Goal: Information Seeking & Learning: Learn about a topic

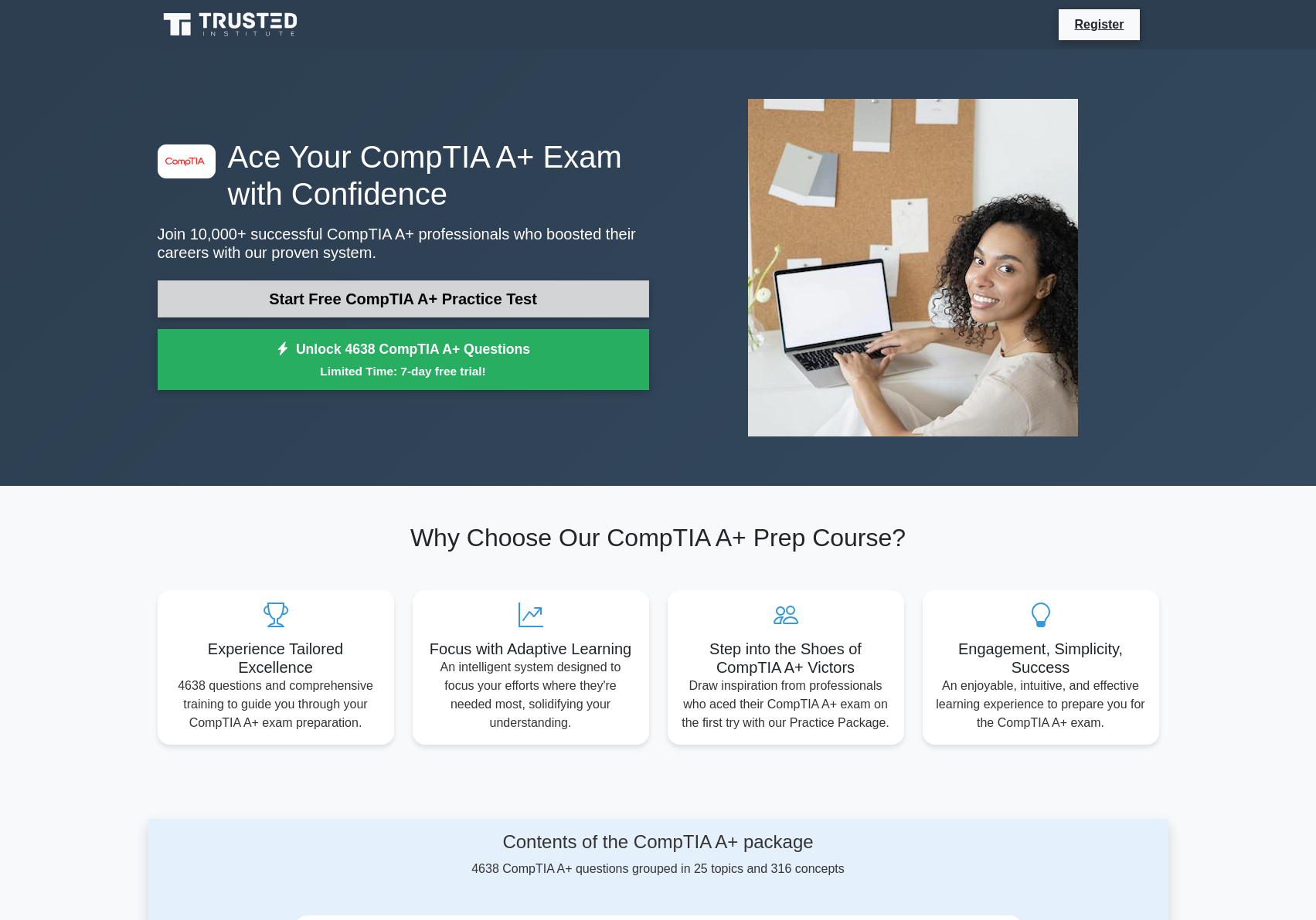
click at [433, 300] on link "Start Free CompTIA A+ Practice Test" at bounding box center [403, 298] width 491 height 37
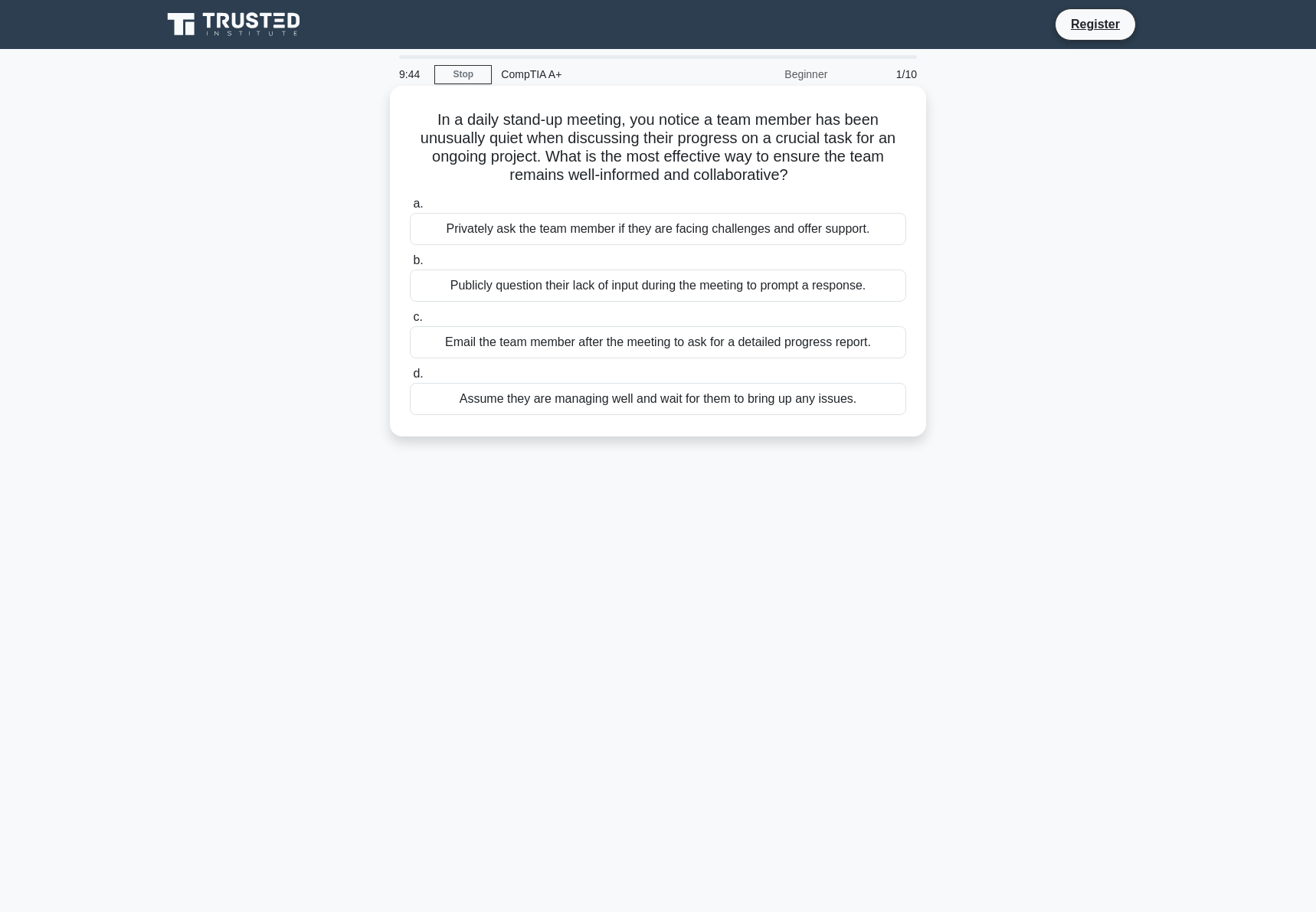
click at [584, 224] on div "Privately ask the team member if they are facing challenges and offer support." at bounding box center [658, 228] width 496 height 32
click at [410, 209] on input "a. Privately ask the team member if they are facing challenges and offer suppor…" at bounding box center [410, 204] width 0 height 10
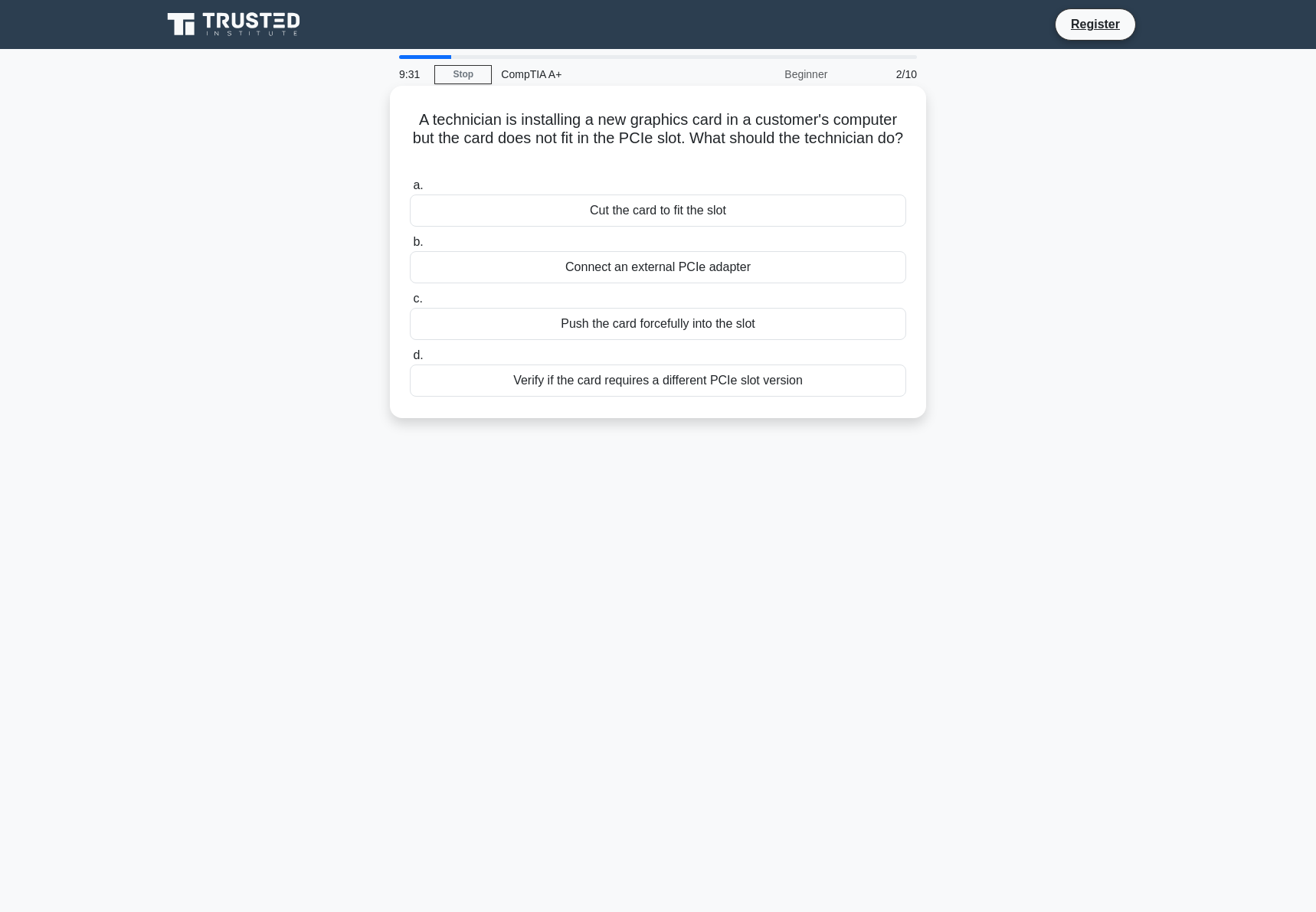
click at [611, 378] on div "Verify if the card requires a different PCIe slot version" at bounding box center [658, 380] width 496 height 32
click at [410, 360] on input "d. Verify if the card requires a different PCIe slot version" at bounding box center [410, 356] width 0 height 10
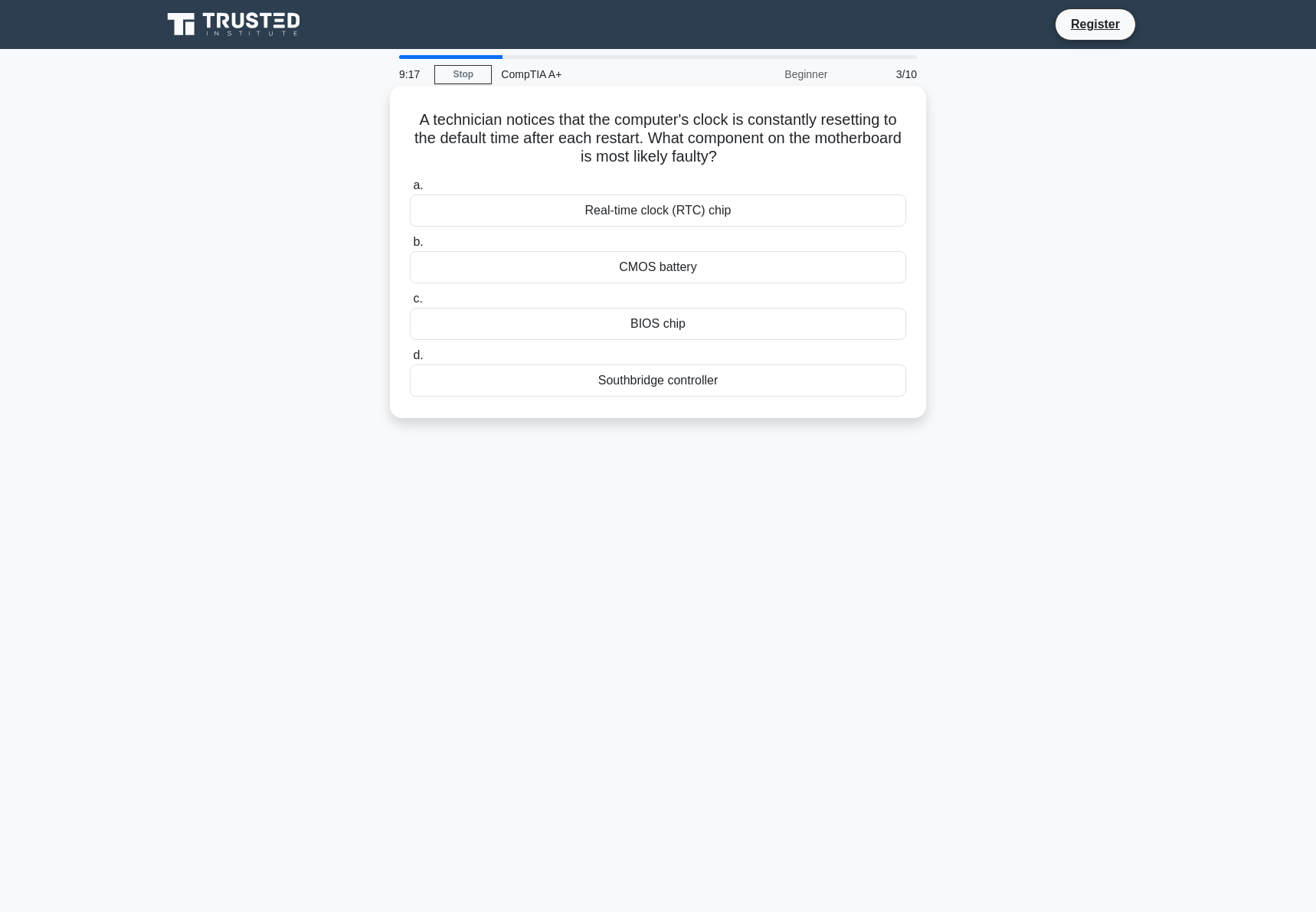
click at [683, 321] on div "BIOS chip" at bounding box center [658, 324] width 496 height 32
click at [410, 304] on input "c. BIOS chip" at bounding box center [410, 299] width 0 height 10
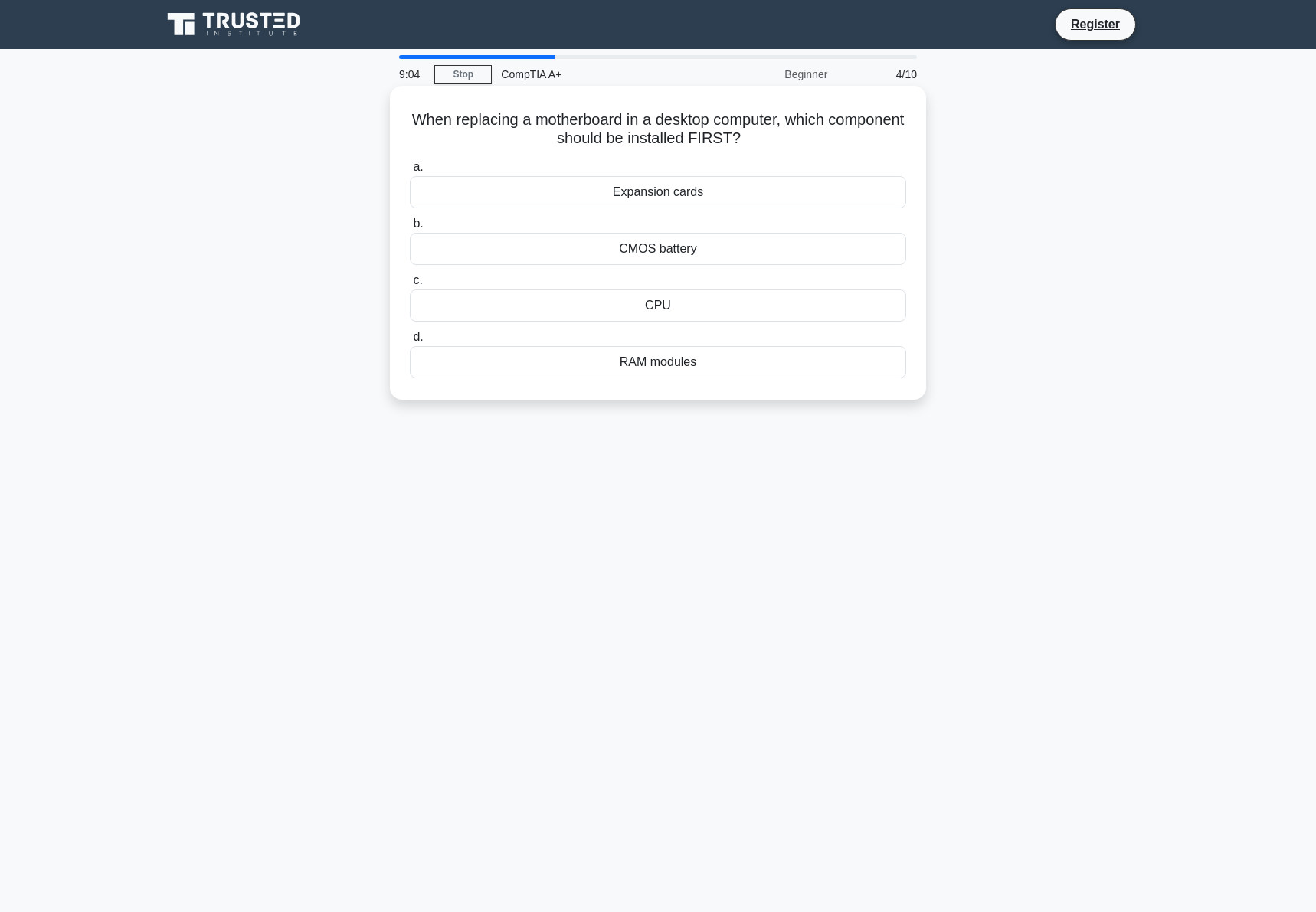
click at [683, 304] on div "CPU" at bounding box center [658, 305] width 496 height 32
click at [410, 286] on input "c. CPU" at bounding box center [410, 280] width 0 height 10
click at [650, 366] on div "Anti-static wrist strap" at bounding box center [658, 362] width 496 height 32
click at [410, 343] on input "d. Anti-static wrist strap" at bounding box center [410, 337] width 0 height 10
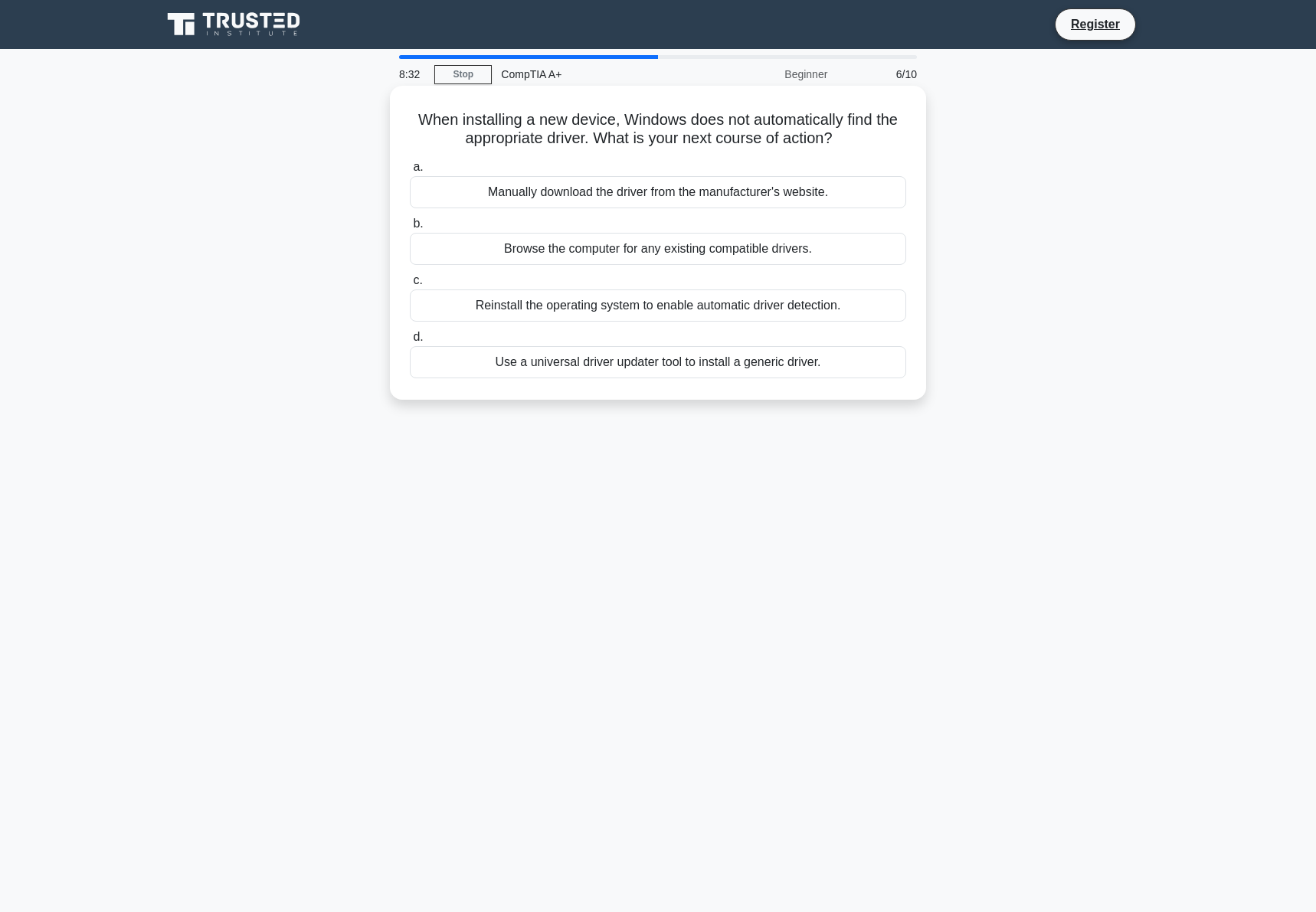
click at [618, 246] on div "Browse the computer for any existing compatible drivers." at bounding box center [658, 249] width 496 height 32
click at [410, 229] on input "b. Browse the computer for any existing compatible drivers." at bounding box center [410, 224] width 0 height 10
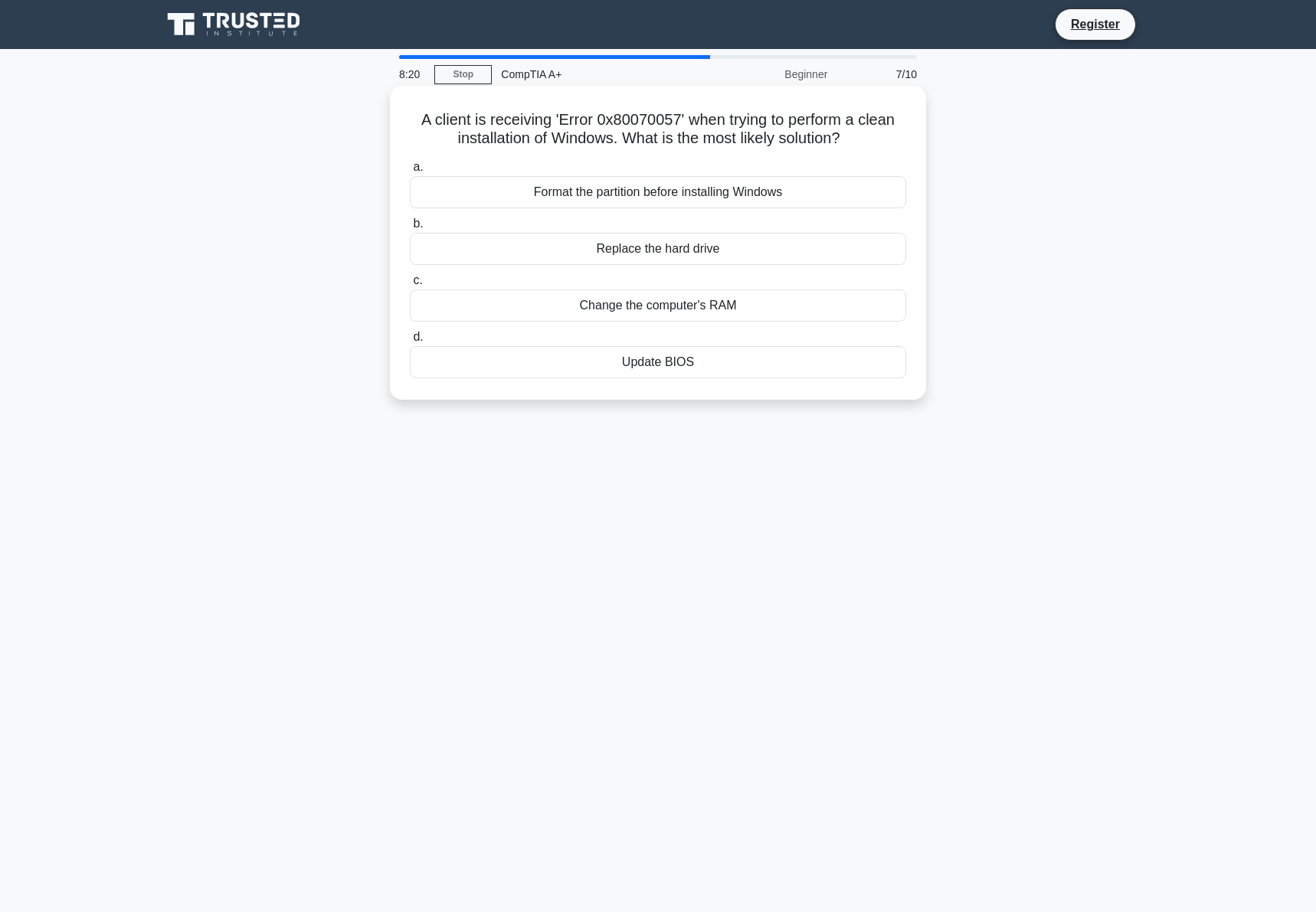
click at [569, 360] on div "Update BIOS" at bounding box center [658, 362] width 496 height 32
click at [410, 343] on input "d. Update BIOS" at bounding box center [410, 337] width 0 height 10
click at [628, 311] on div "Show hidden devices in Device Manager" at bounding box center [658, 305] width 496 height 32
click at [410, 286] on input "c. Show hidden devices in Device Manager" at bounding box center [410, 280] width 0 height 10
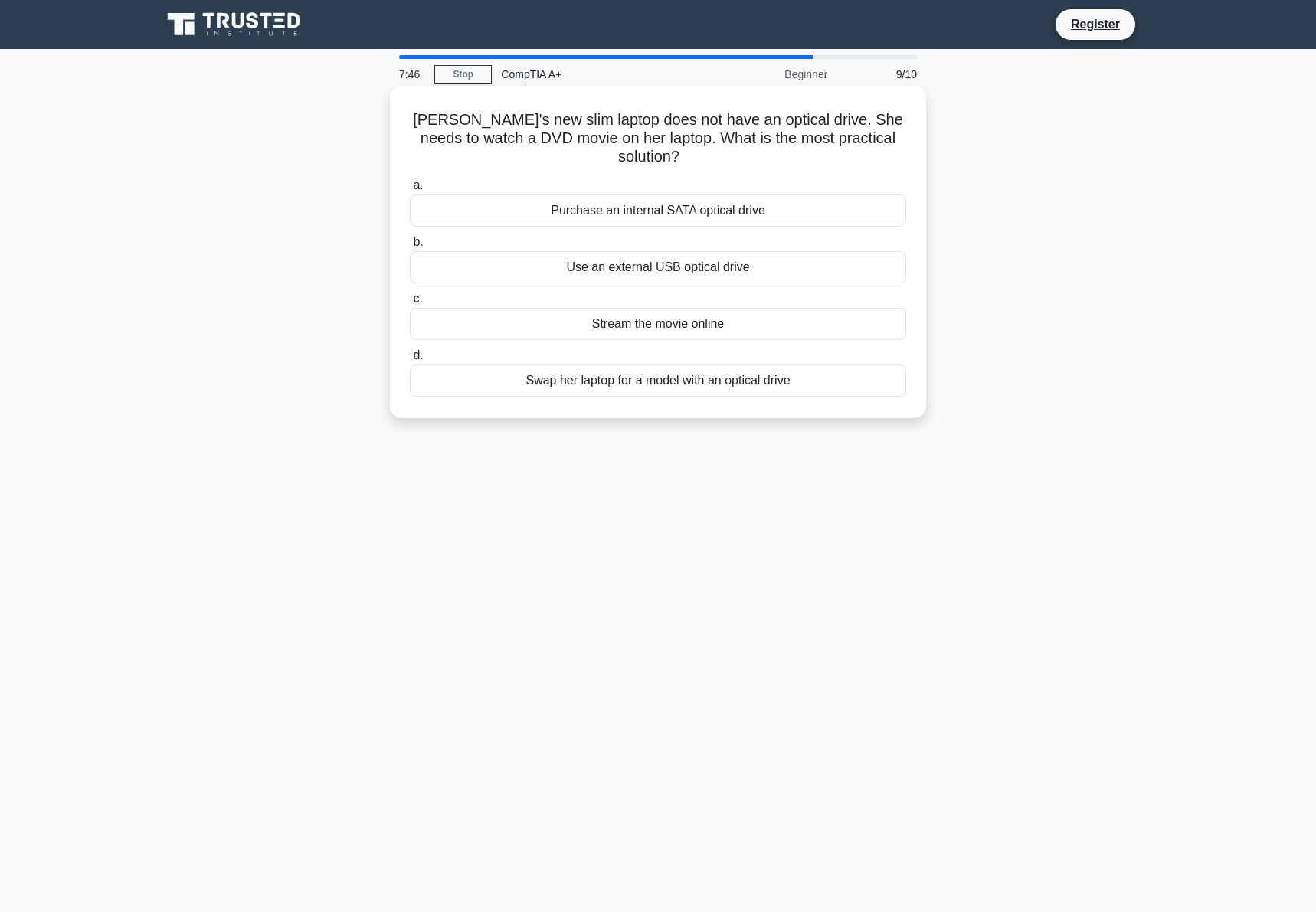
click at [632, 269] on div "Use an external USB optical drive" at bounding box center [658, 267] width 496 height 32
click at [410, 247] on input "b. Use an external USB optical drive" at bounding box center [410, 243] width 0 height 10
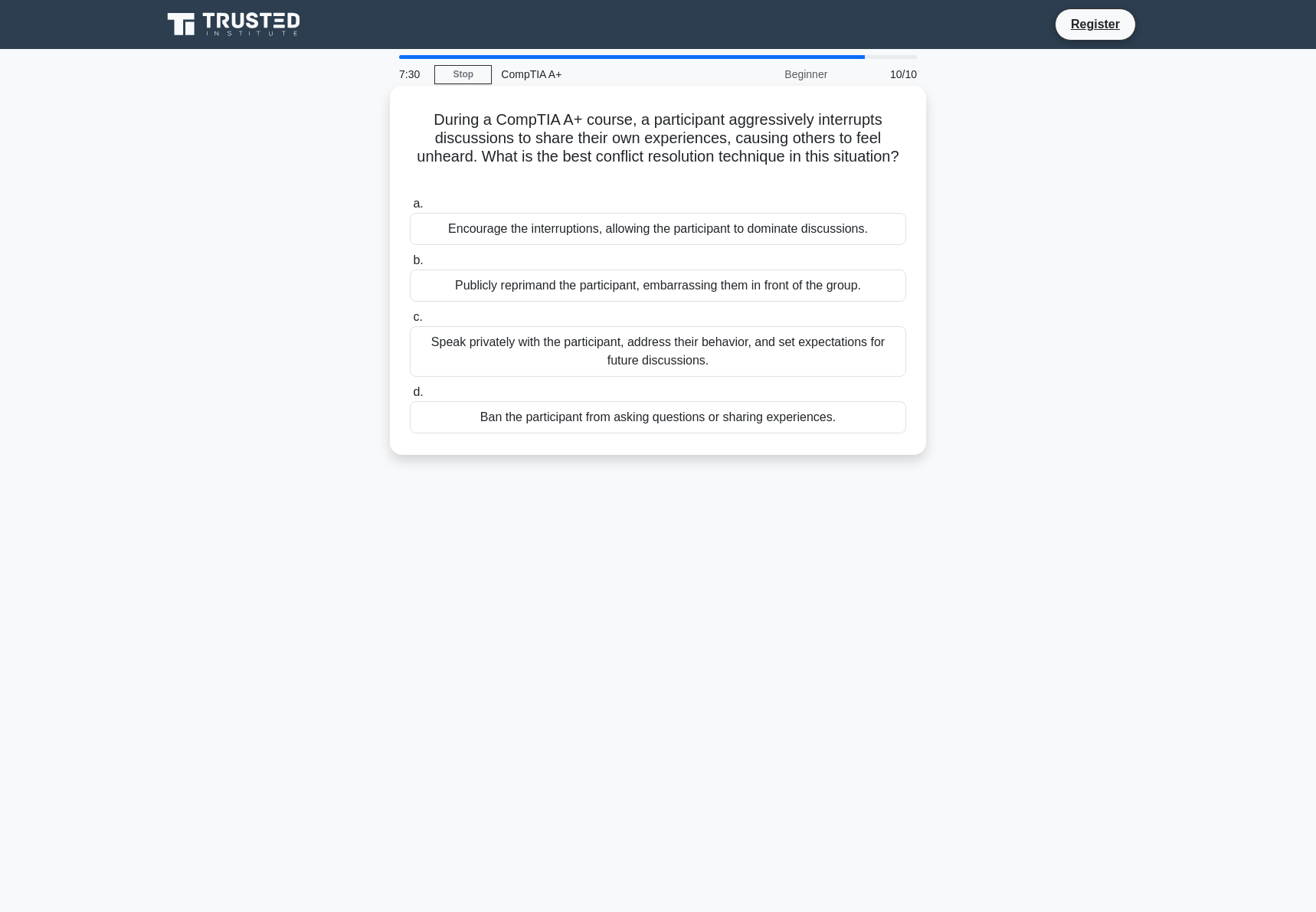
click at [637, 354] on div "Speak privately with the participant, address their behavior, and set expectati…" at bounding box center [658, 351] width 496 height 51
click at [410, 322] on input "c. Speak privately with the participant, address their behavior, and set expect…" at bounding box center [410, 317] width 0 height 10
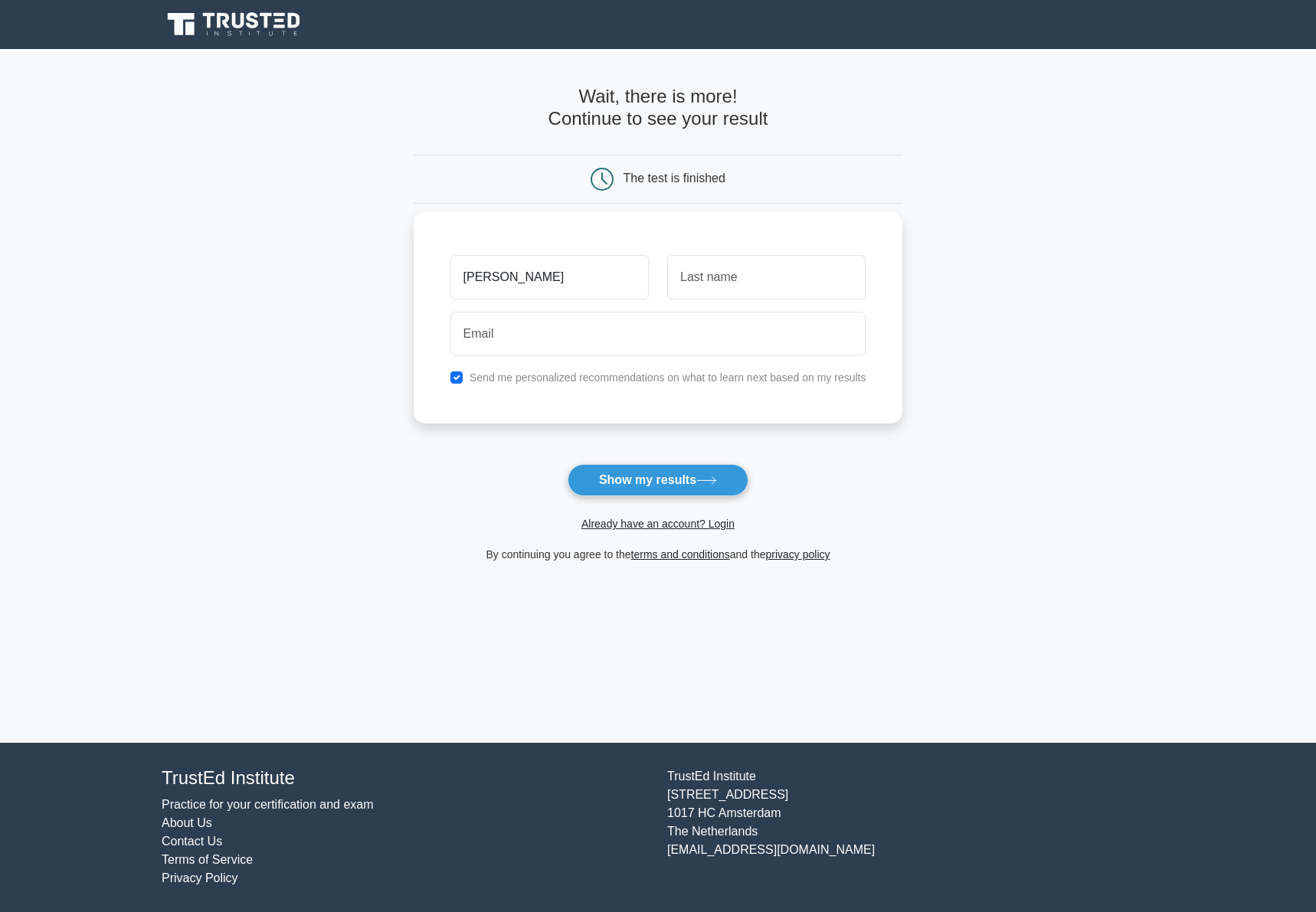
type input "[PERSON_NAME]"
type input "jmillardbusiness@gmail.com"
click at [654, 478] on button "Show my results" at bounding box center [658, 480] width 181 height 32
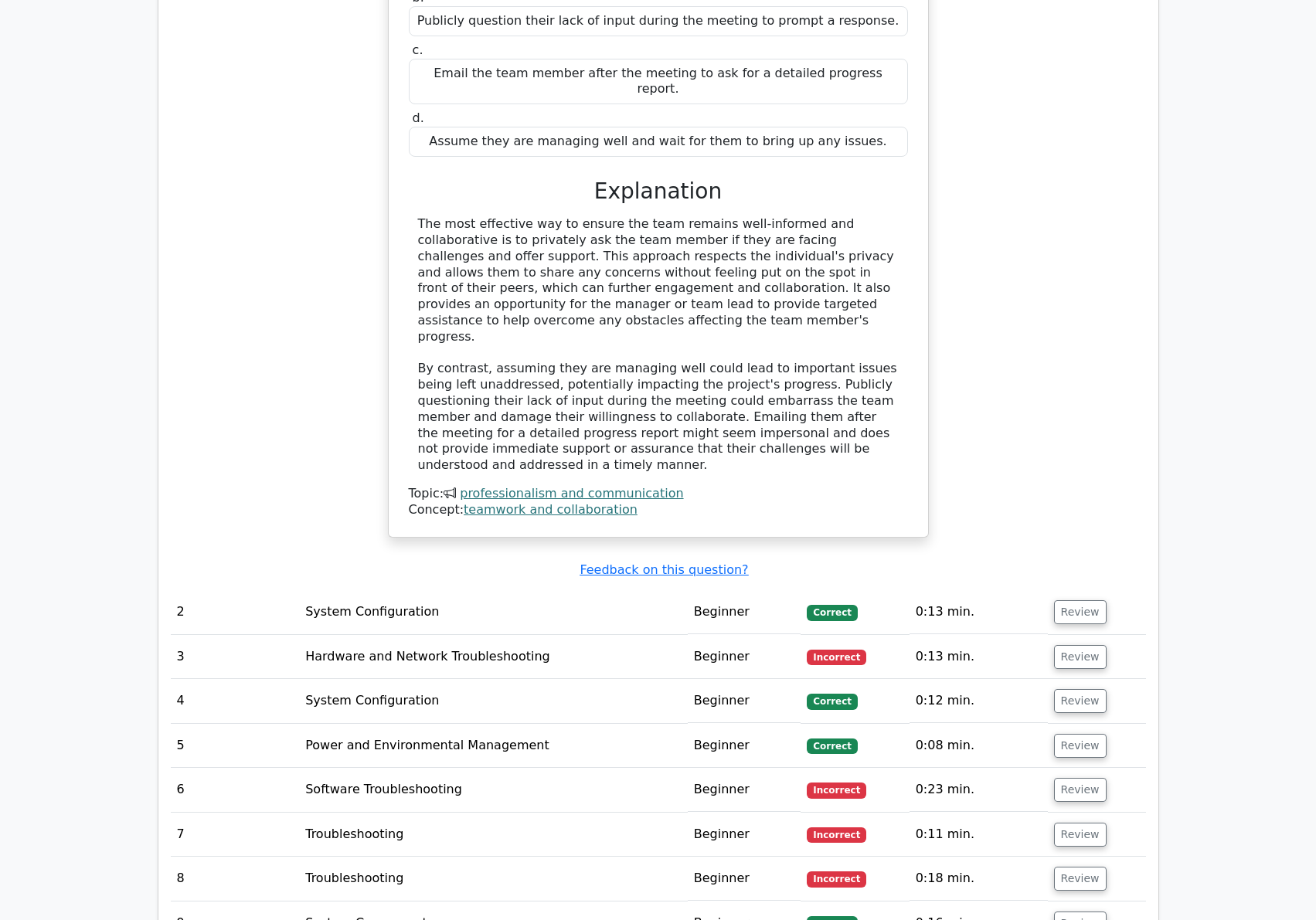
scroll to position [1545, 0]
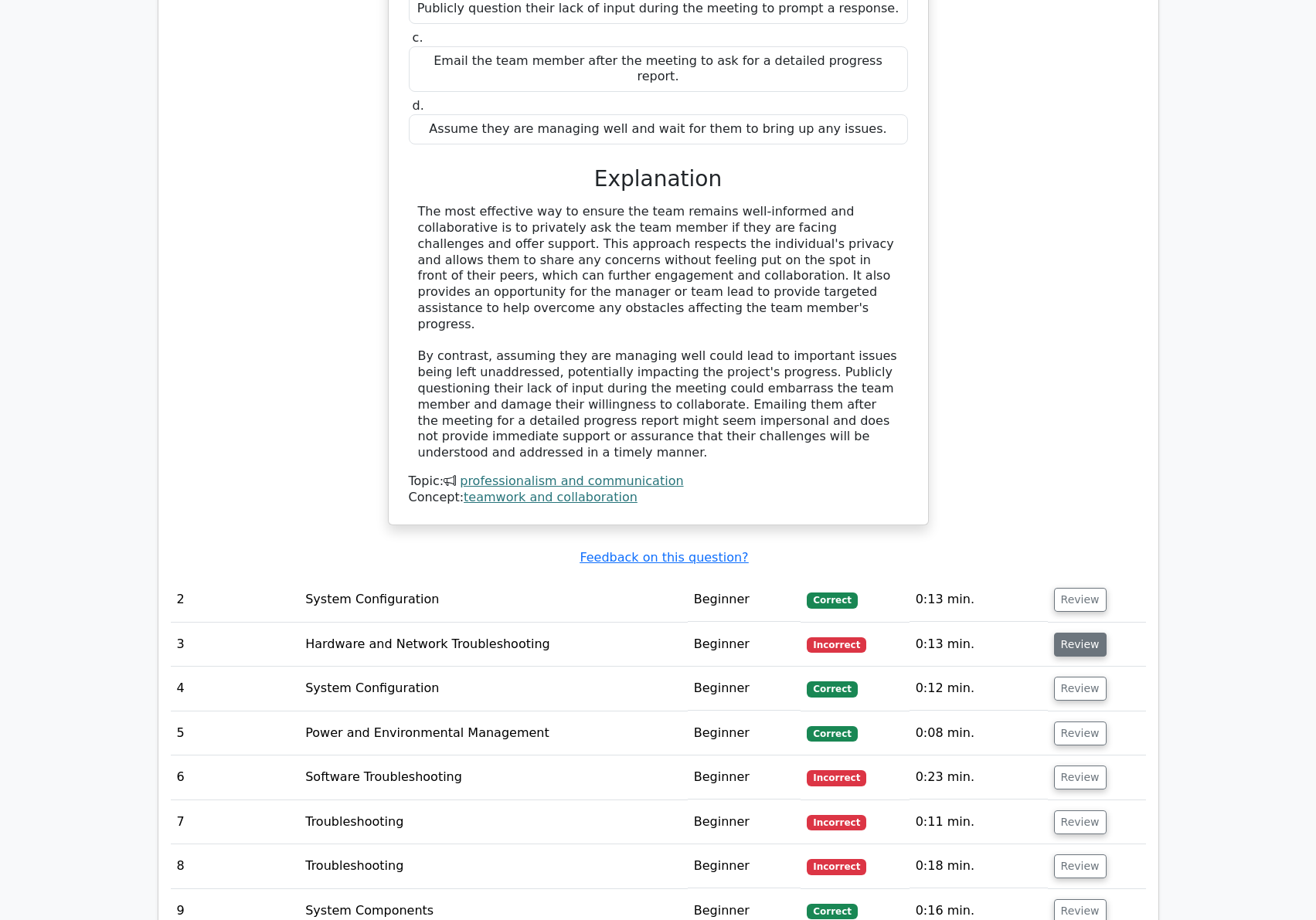
click at [1067, 633] on button "Review" at bounding box center [1080, 644] width 53 height 24
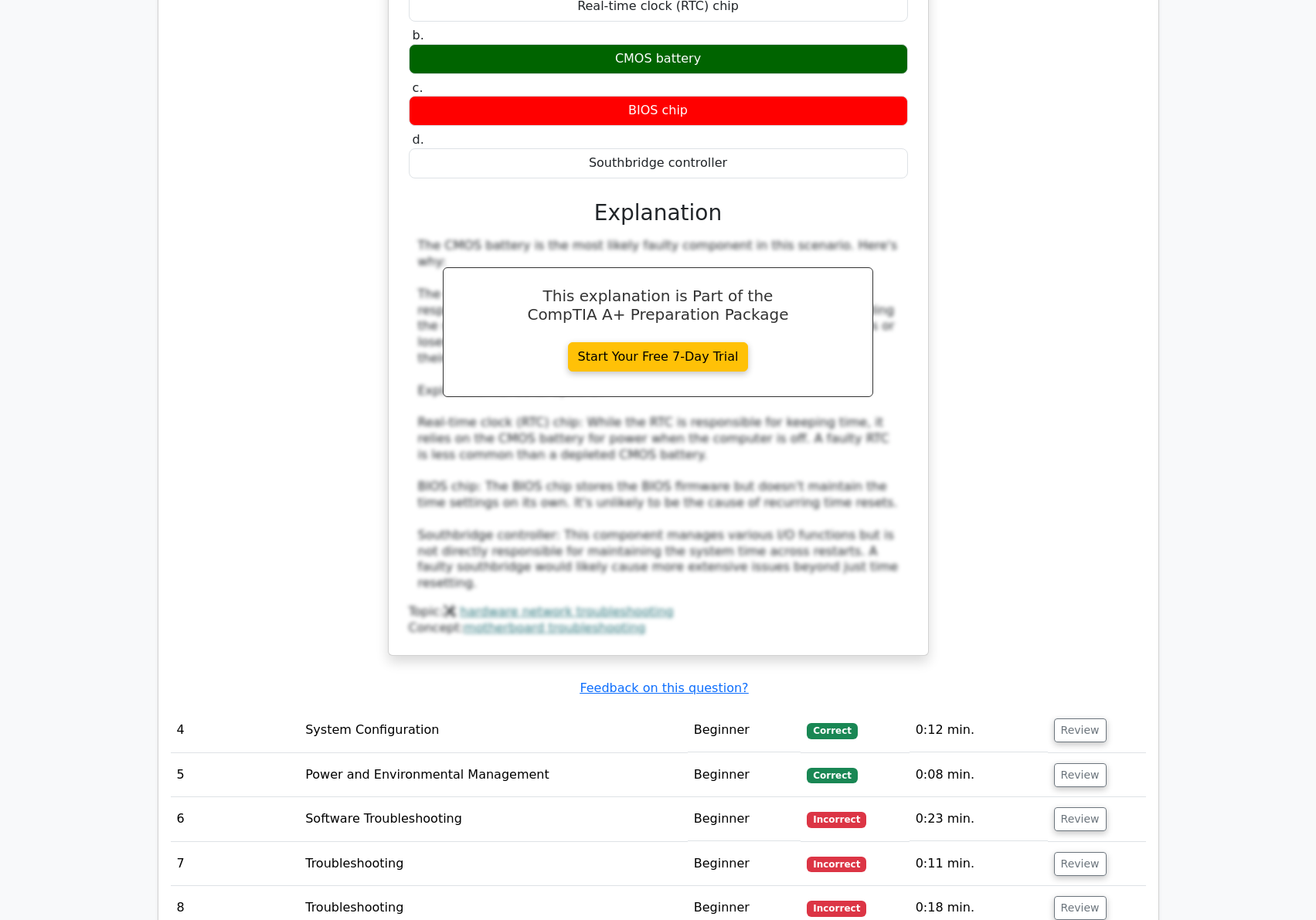
scroll to position [2317, 0]
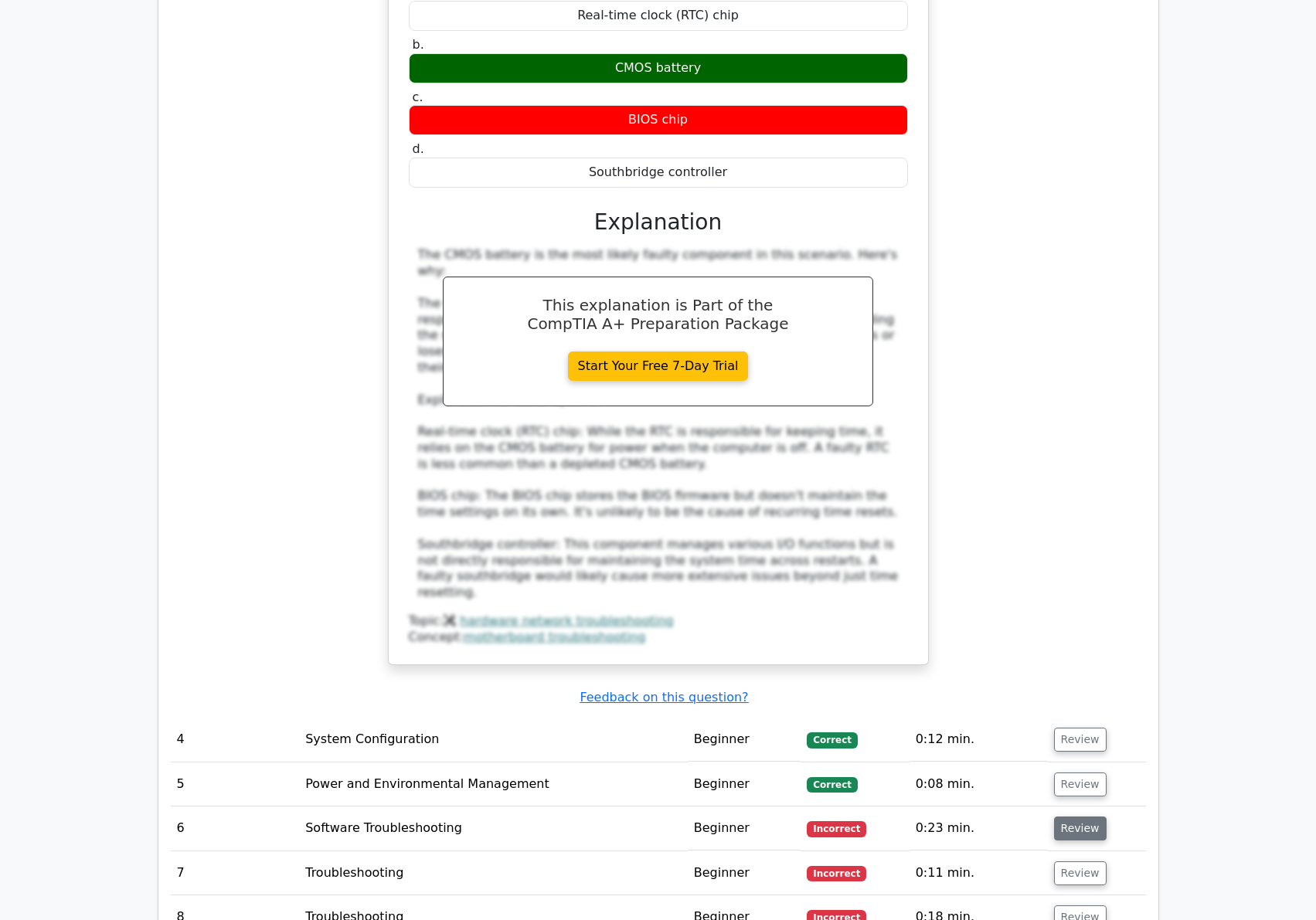
click at [1075, 816] on button "Review" at bounding box center [1080, 827] width 53 height 24
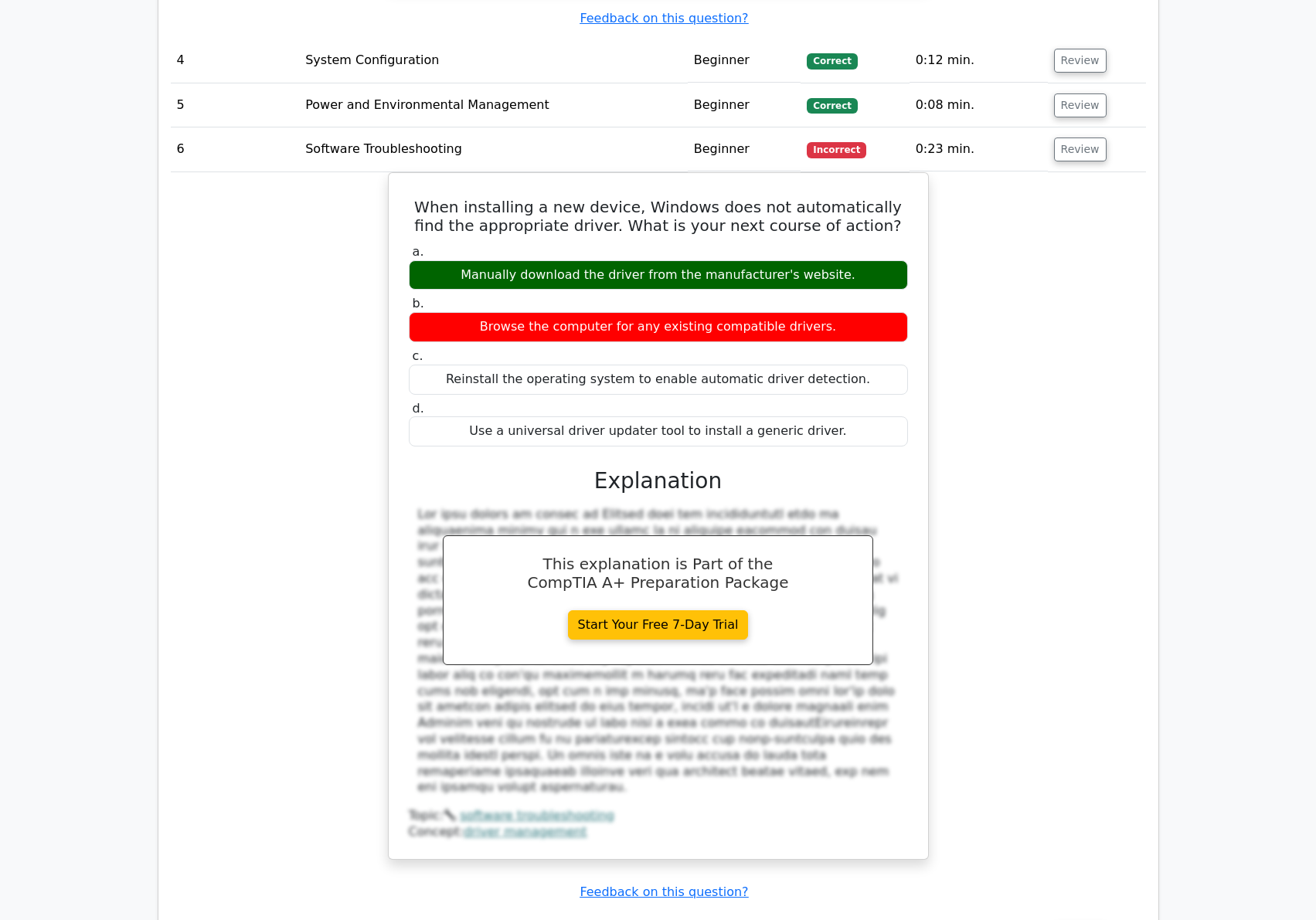
scroll to position [3167, 0]
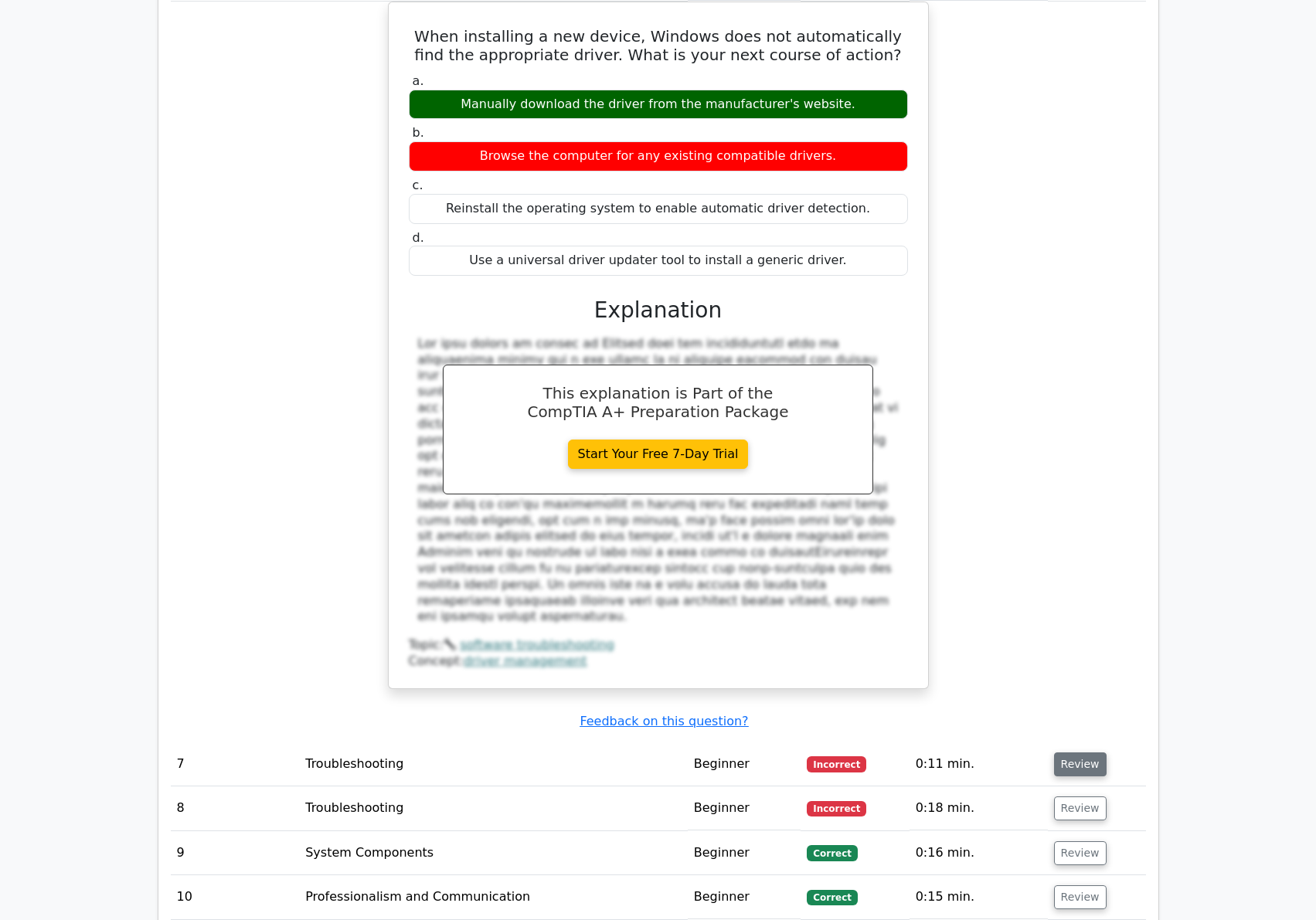
click at [1082, 753] on button "Review" at bounding box center [1080, 764] width 53 height 24
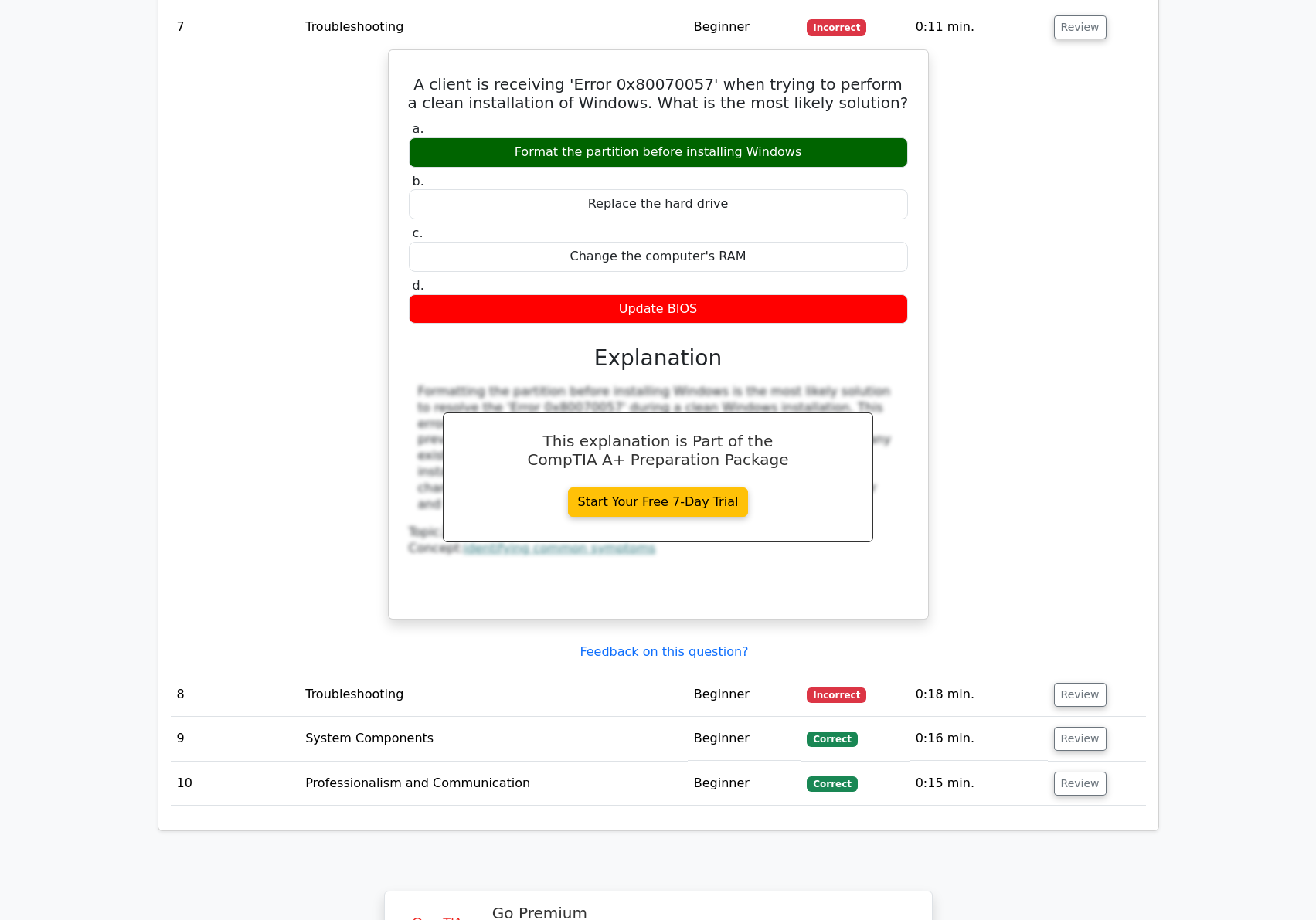
scroll to position [3940, 0]
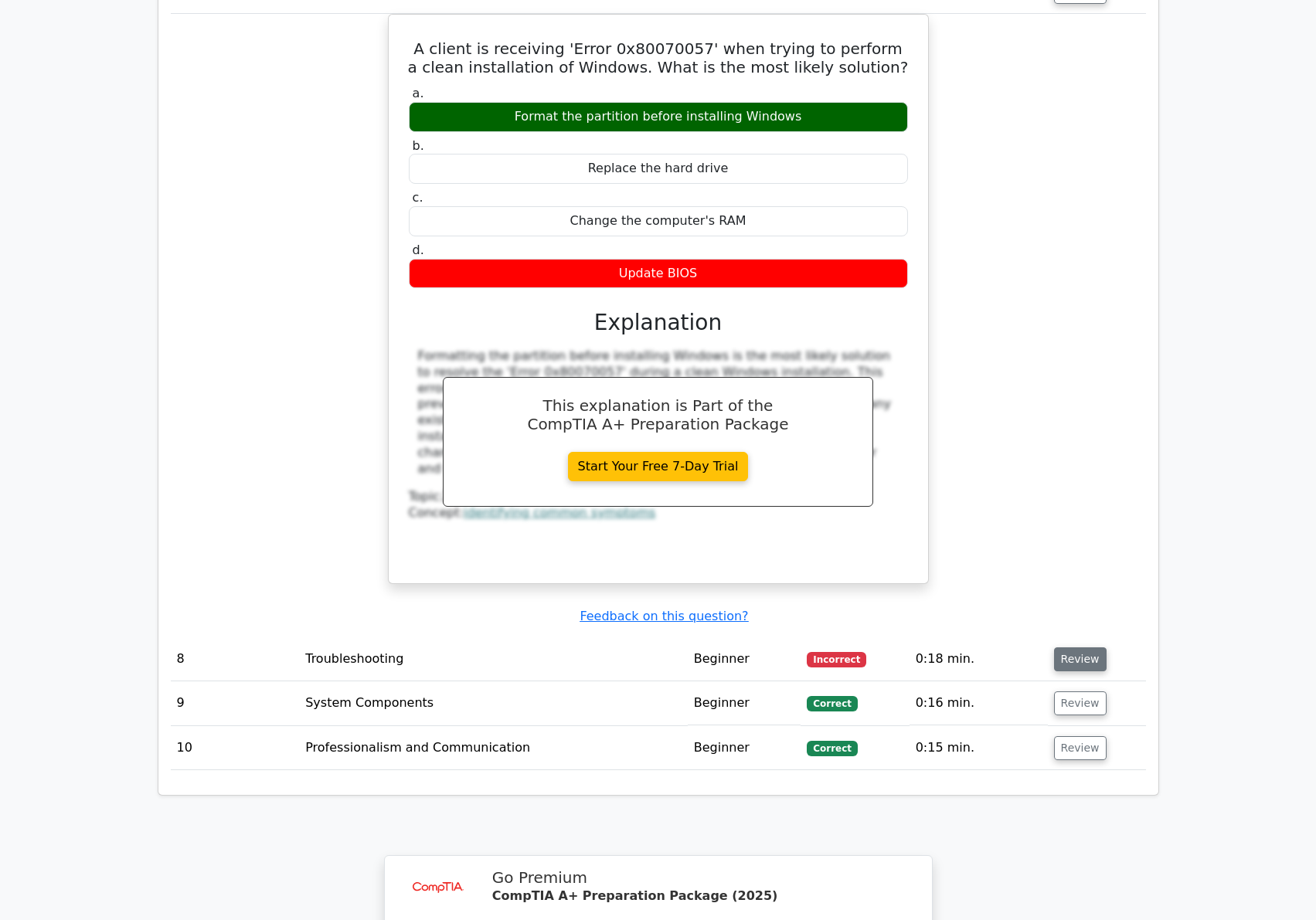
click at [1081, 647] on button "Review" at bounding box center [1080, 658] width 53 height 24
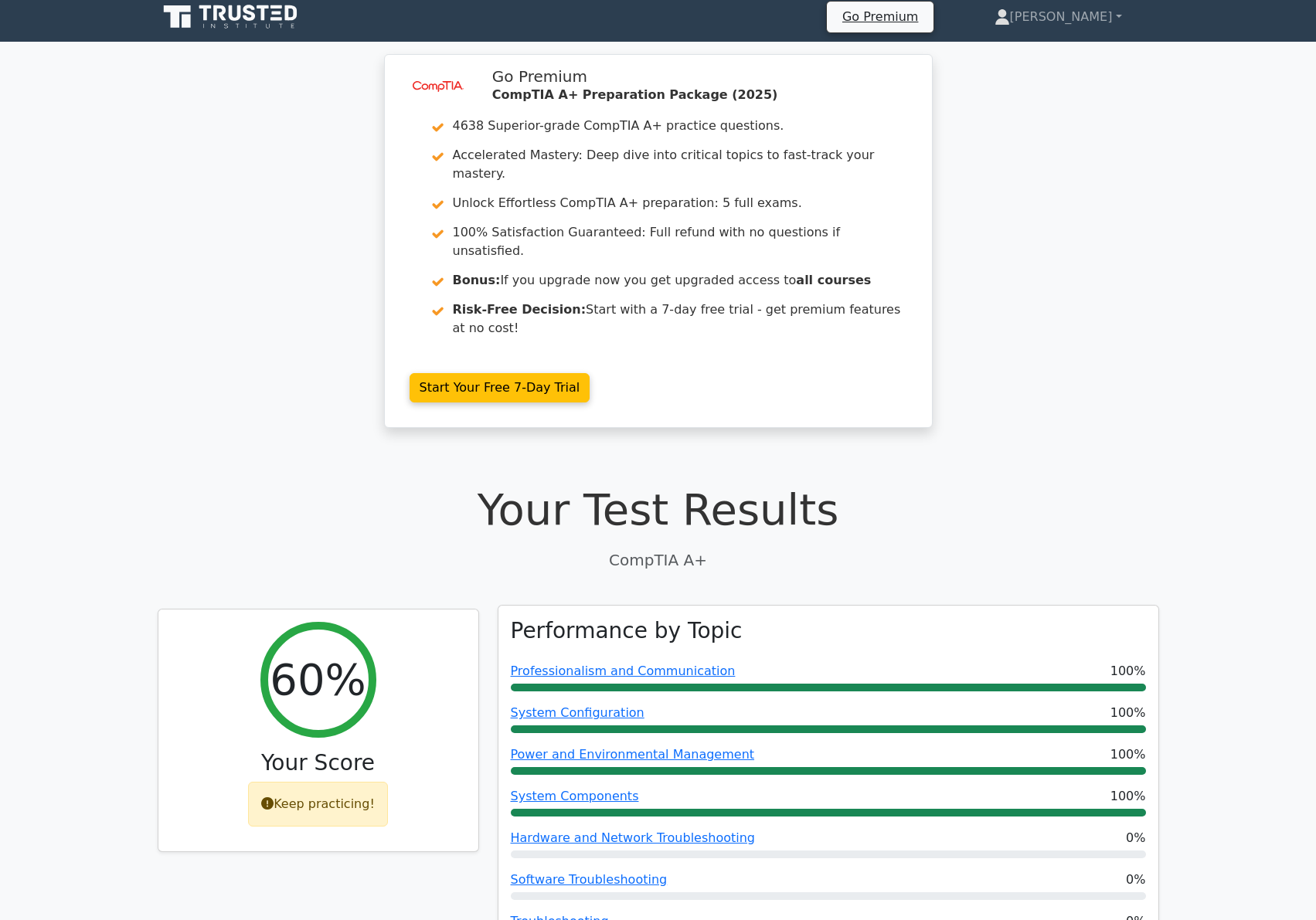
scroll to position [4, 0]
